Goal: Find specific page/section: Find specific page/section

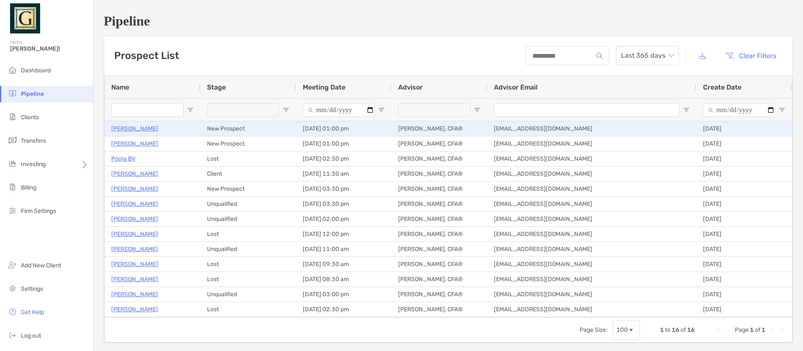
click at [143, 129] on p "[PERSON_NAME]" at bounding box center [134, 128] width 47 height 10
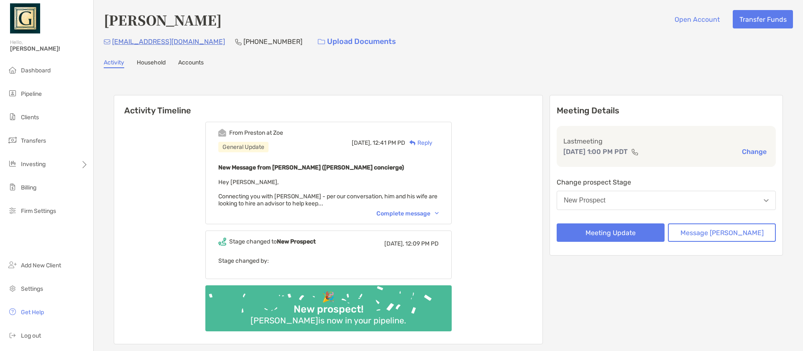
click at [114, 60] on link "Activity" at bounding box center [114, 63] width 21 height 9
click at [406, 199] on span "Hey Sanjay, Connecting you with Jason - per our conversation, him and his wife …" at bounding box center [327, 193] width 219 height 28
click at [277, 18] on div "Jason Poyner Open Account Transfer Funds" at bounding box center [449, 19] width 690 height 19
click at [194, 61] on link "Accounts" at bounding box center [191, 63] width 26 height 9
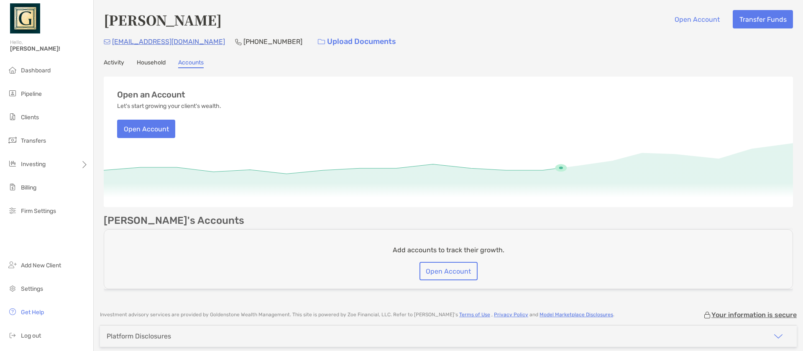
click at [147, 59] on link "Household" at bounding box center [151, 63] width 29 height 9
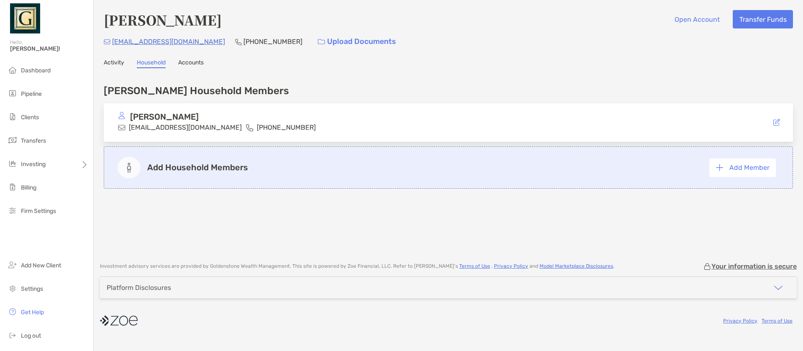
click at [108, 61] on link "Activity" at bounding box center [114, 63] width 21 height 9
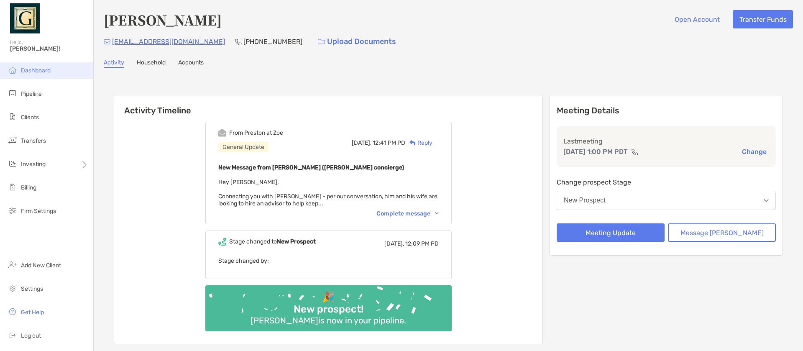
click at [36, 69] on span "Dashboard" at bounding box center [36, 70] width 30 height 7
